Goal: Find specific page/section: Find specific page/section

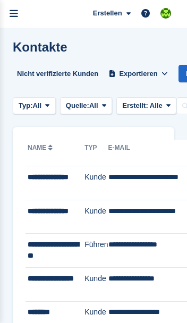
click at [18, 8] on link "menu" at bounding box center [14, 14] width 28 height 28
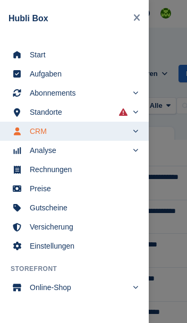
click at [72, 57] on span "Start" at bounding box center [81, 54] width 103 height 15
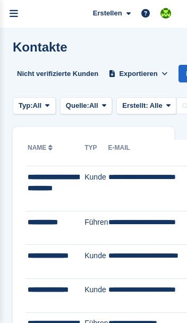
click at [16, 14] on icon "menu" at bounding box center [14, 14] width 9 height 10
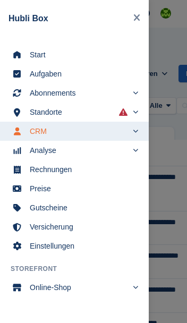
click at [38, 55] on span "Start" at bounding box center [81, 54] width 103 height 15
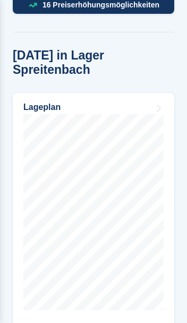
scroll to position [649, 0]
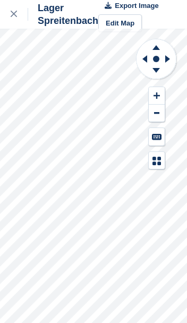
scroll to position [14, 0]
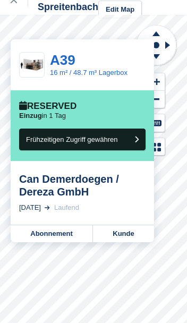
click at [130, 233] on link "Kunde" at bounding box center [123, 233] width 61 height 17
